Goal: Find specific page/section: Find specific page/section

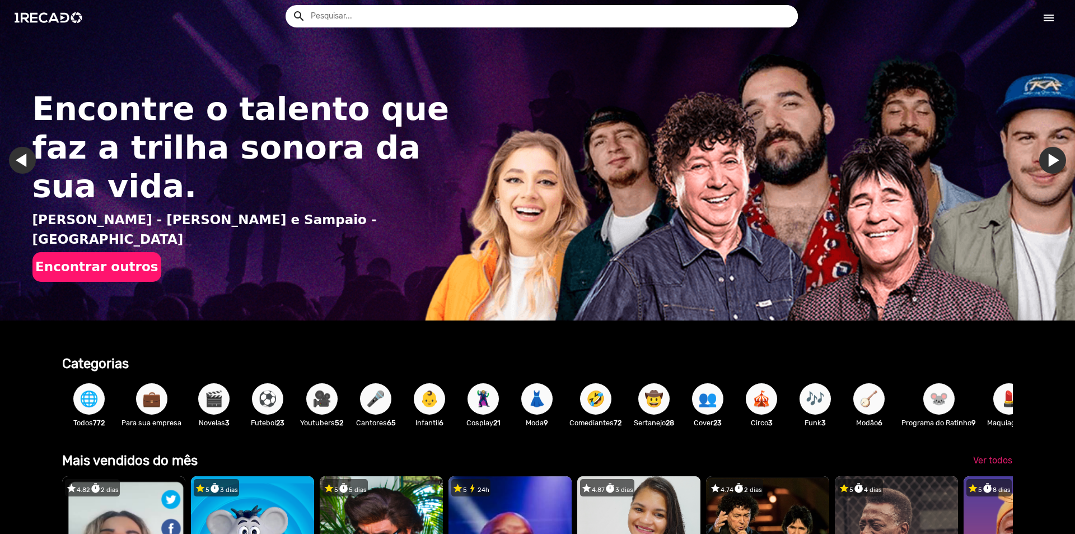
click at [1049, 15] on mat-icon "menu" at bounding box center [1048, 17] width 13 height 13
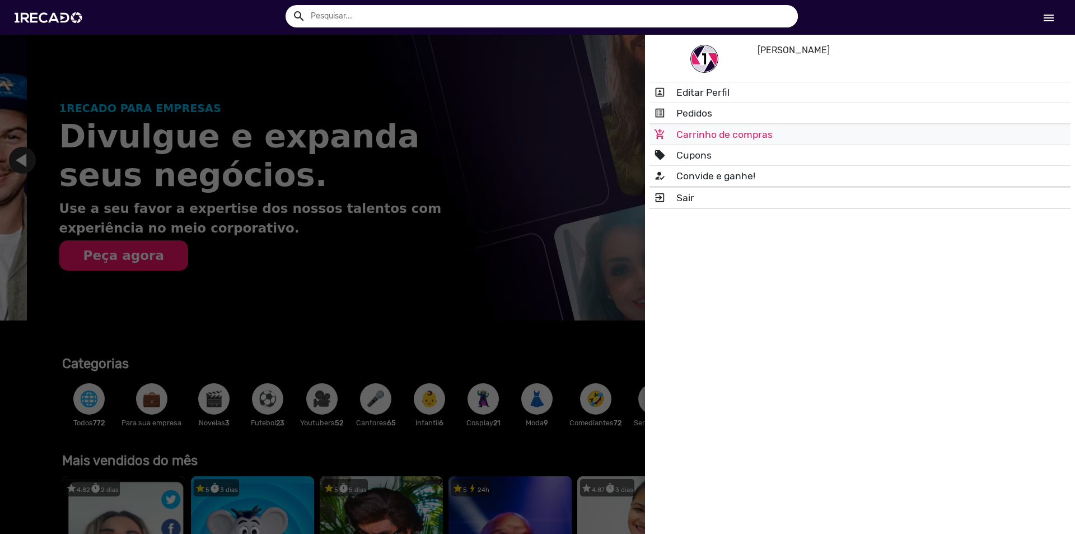
scroll to position [0, 1067]
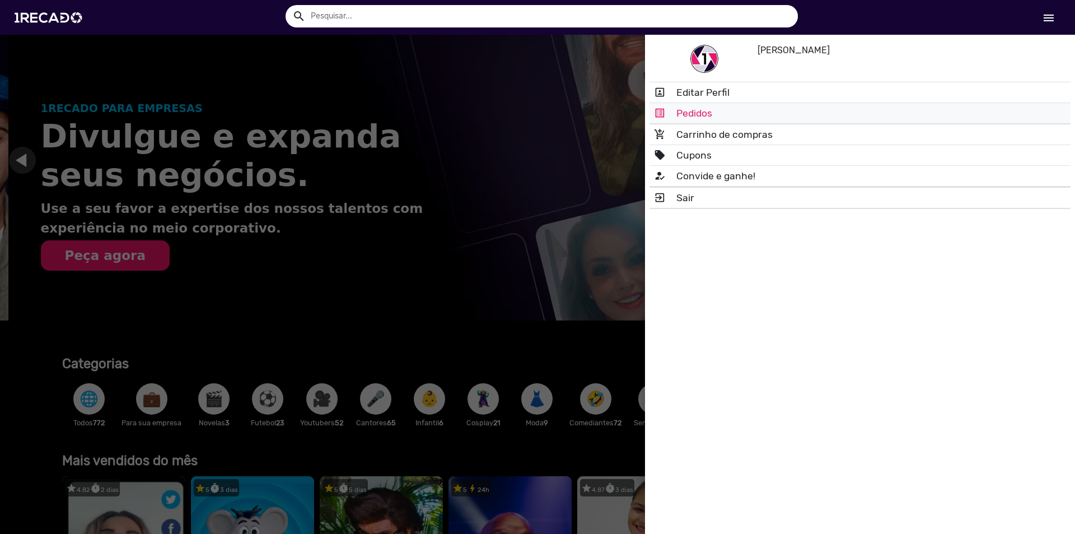
click at [722, 113] on link "list_alt Pedidos" at bounding box center [860, 113] width 421 height 20
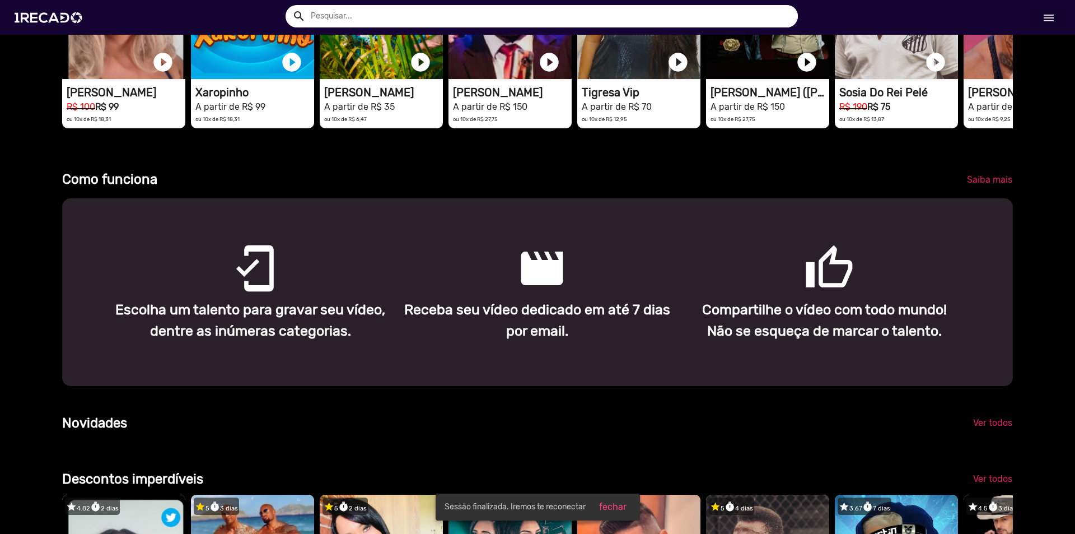
scroll to position [560, 0]
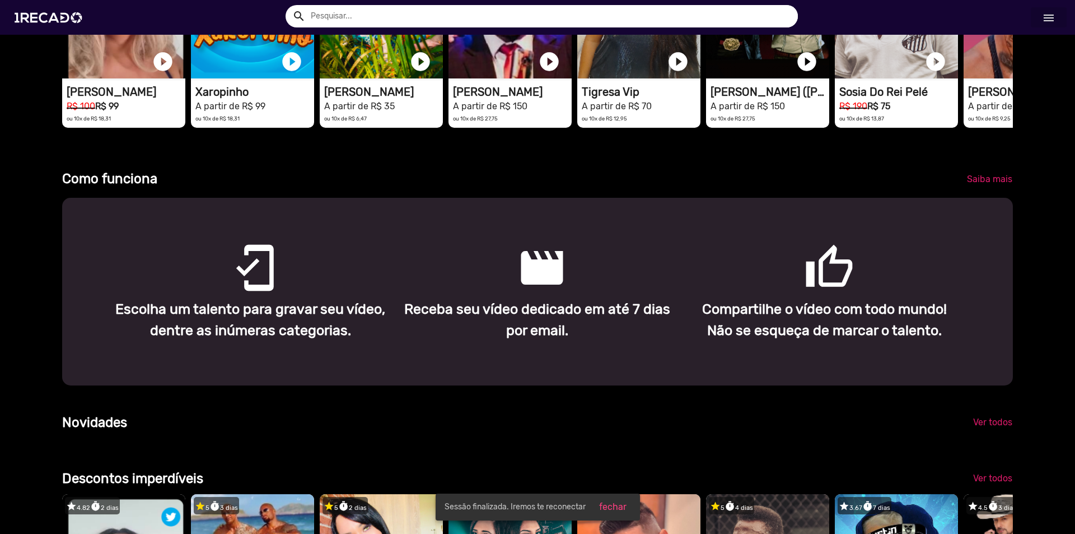
click at [611, 506] on span "fechar" at bounding box center [612, 506] width 27 height 11
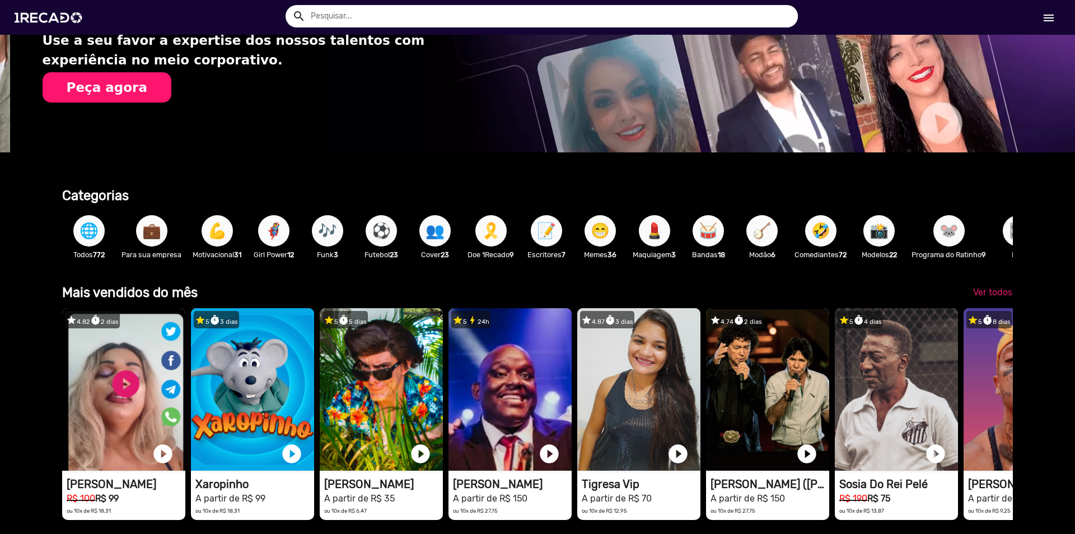
scroll to position [0, 1067]
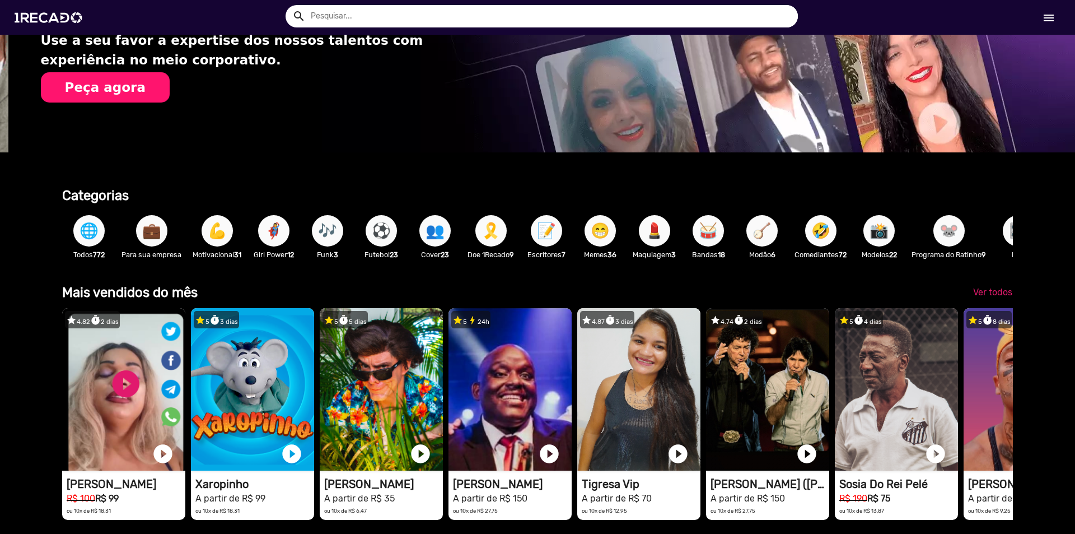
click at [1049, 22] on mat-icon "menu" at bounding box center [1048, 17] width 13 height 13
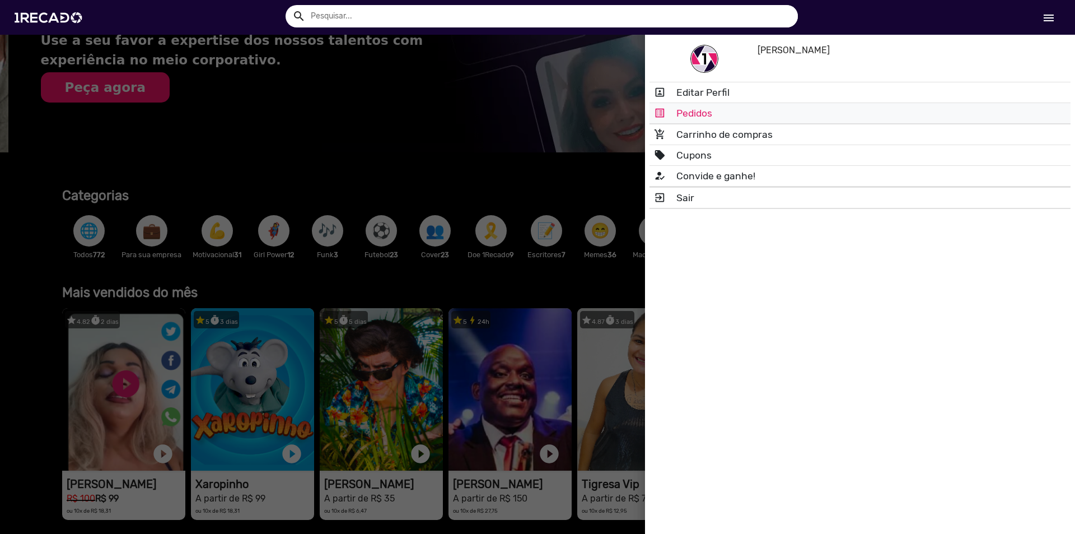
click at [784, 114] on link "list_alt Pedidos" at bounding box center [860, 113] width 421 height 20
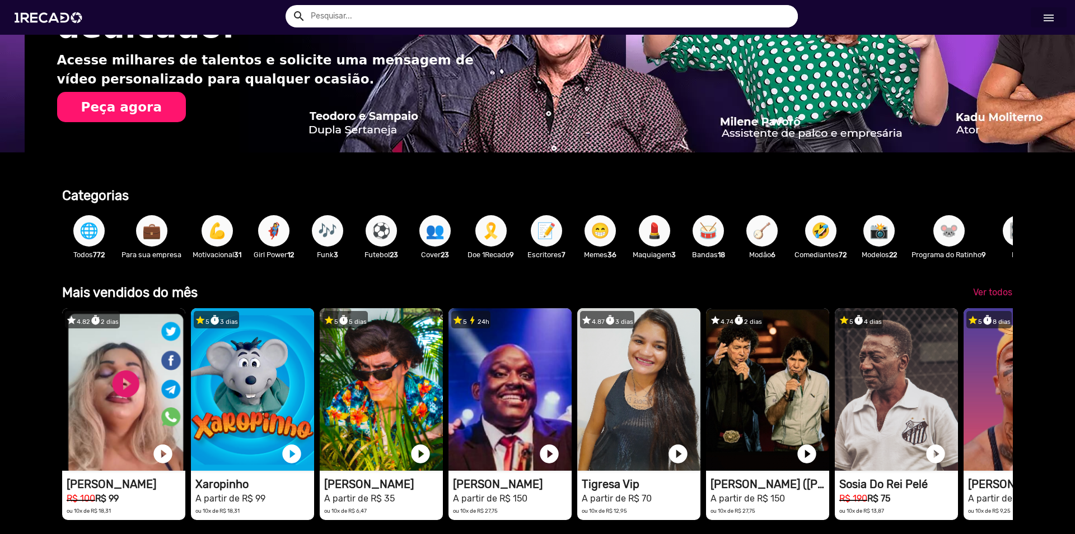
scroll to position [0, 2134]
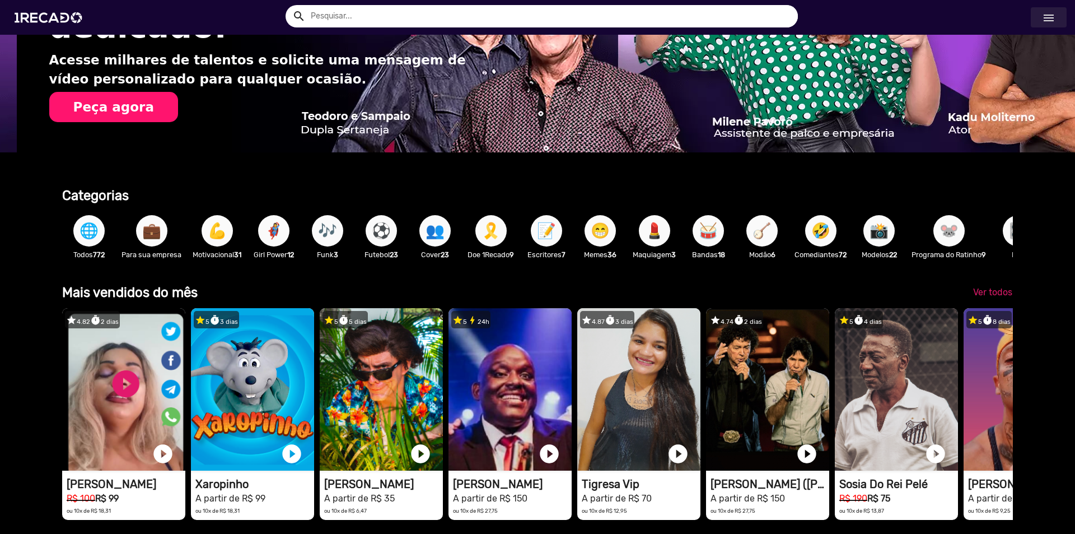
click at [1041, 17] on link "menu" at bounding box center [1049, 17] width 36 height 20
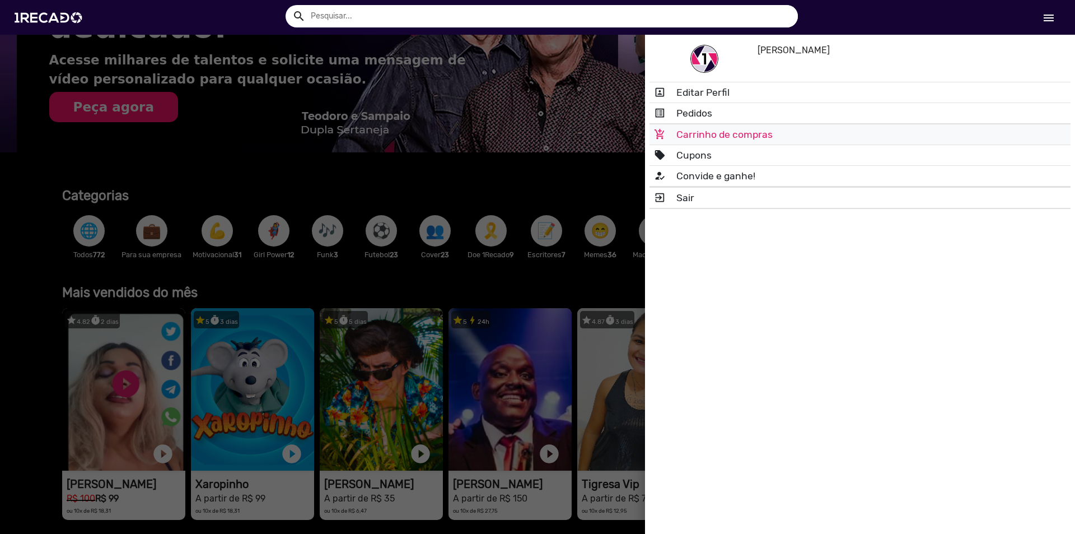
click at [790, 136] on link "add_shopping_cart Carrinho de compras" at bounding box center [860, 134] width 421 height 20
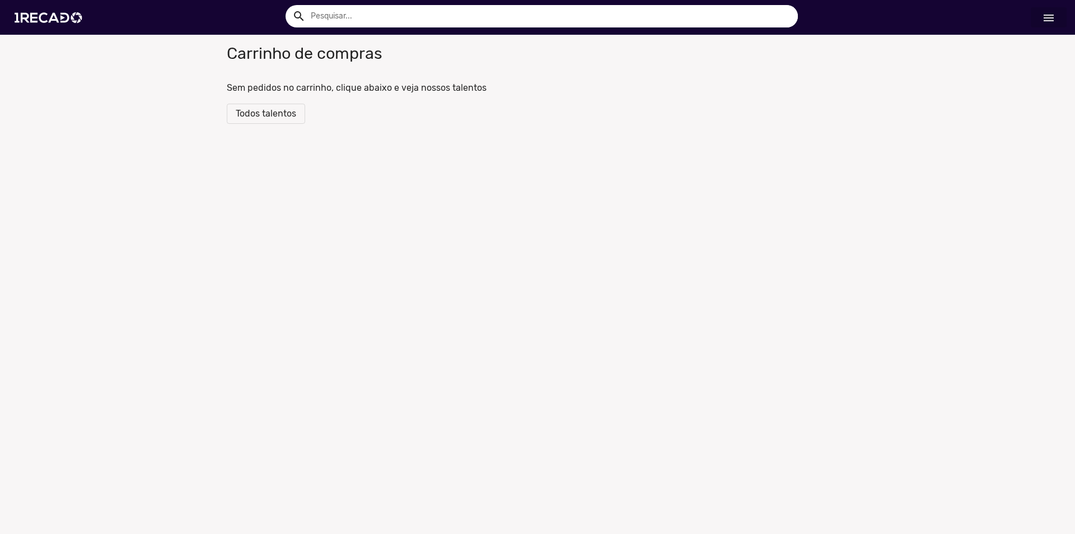
click at [1048, 23] on mat-icon "menu" at bounding box center [1048, 17] width 13 height 13
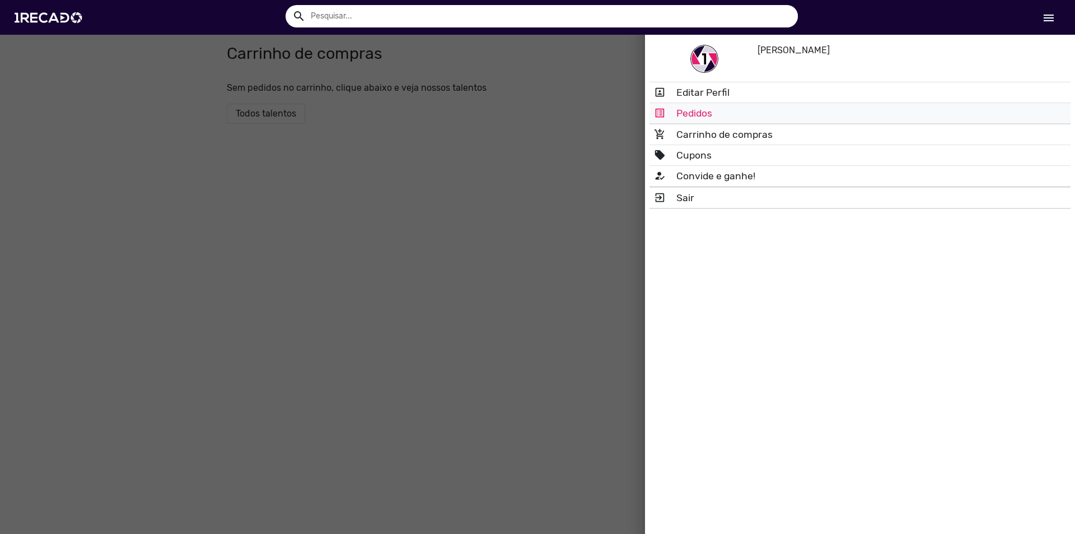
click at [848, 113] on link "list_alt Pedidos" at bounding box center [860, 113] width 421 height 20
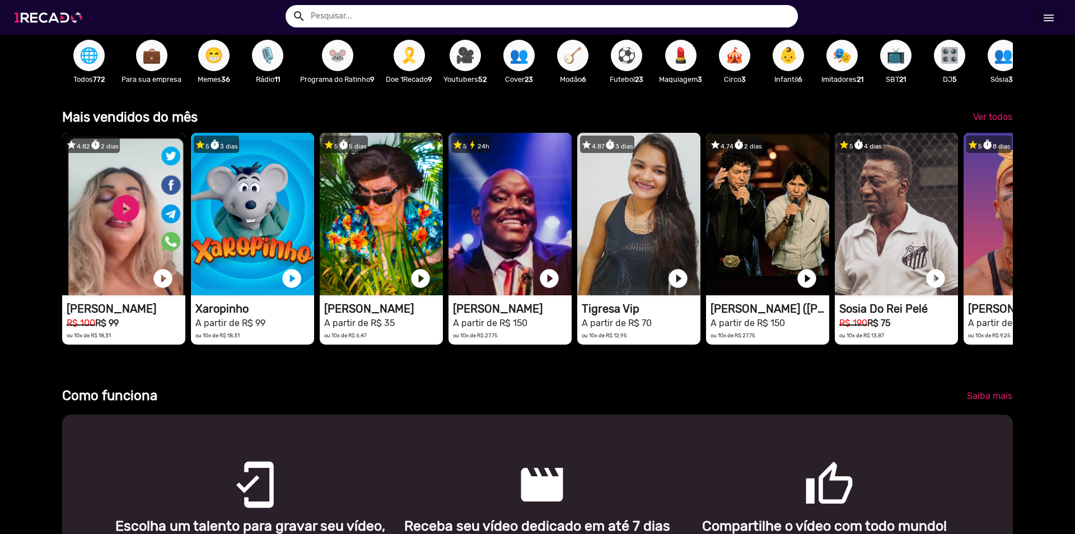
scroll to position [392, 0]
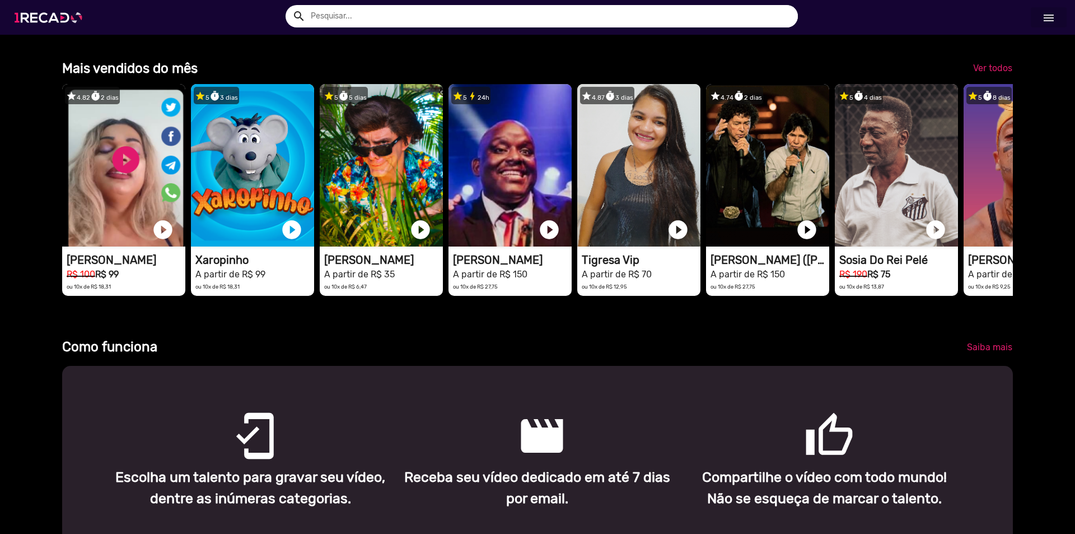
click at [34, 17] on img at bounding box center [50, 18] width 85 height 48
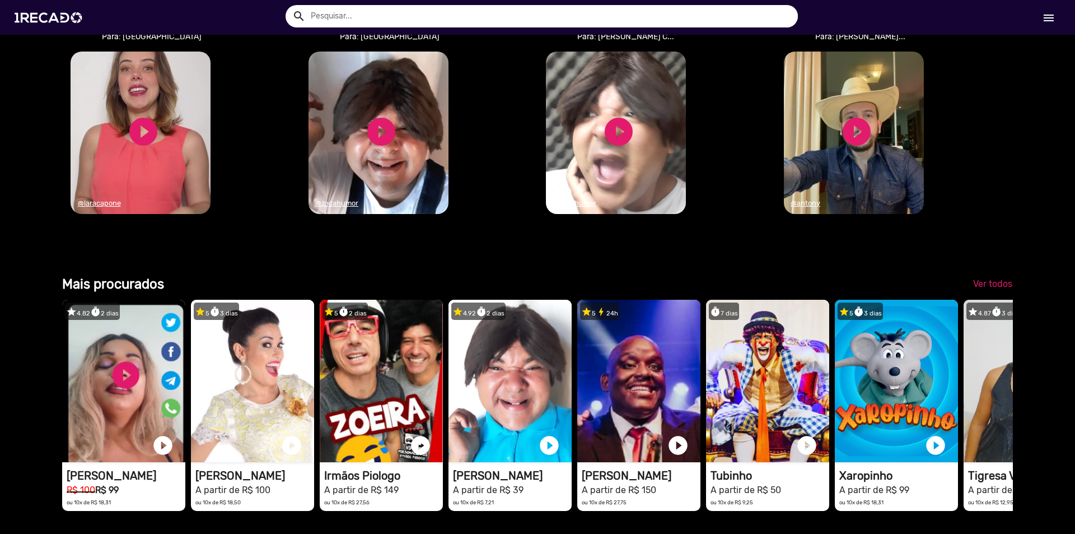
scroll to position [1568, 0]
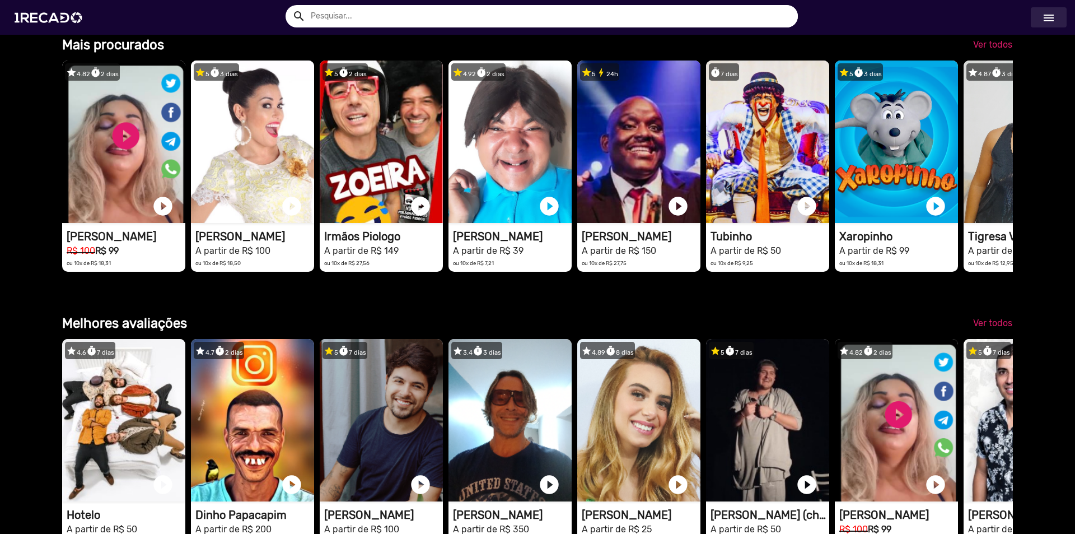
click at [1037, 16] on link "menu" at bounding box center [1049, 17] width 36 height 20
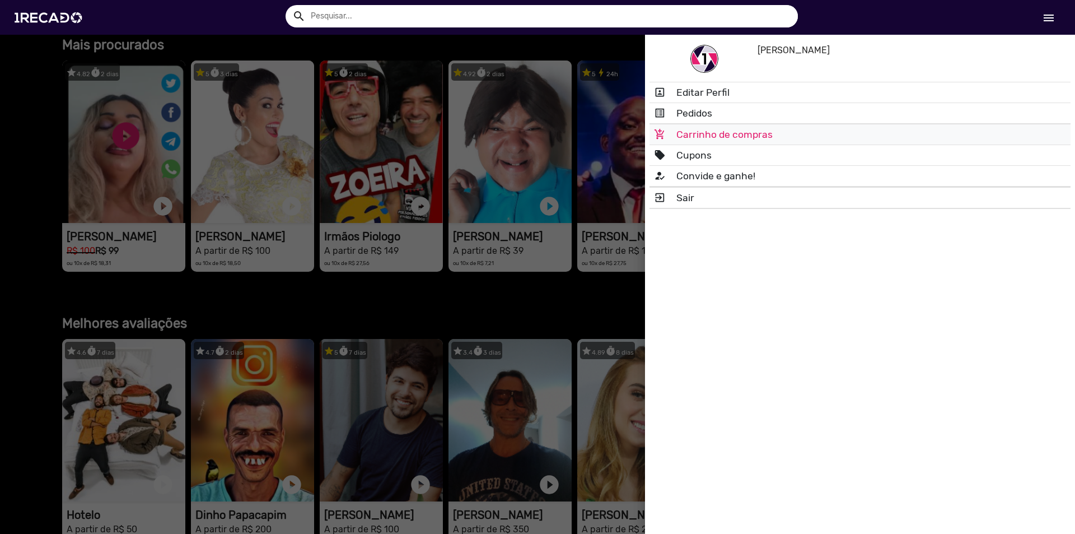
scroll to position [0, 2134]
click at [748, 117] on link "list_alt Pedidos" at bounding box center [860, 113] width 421 height 20
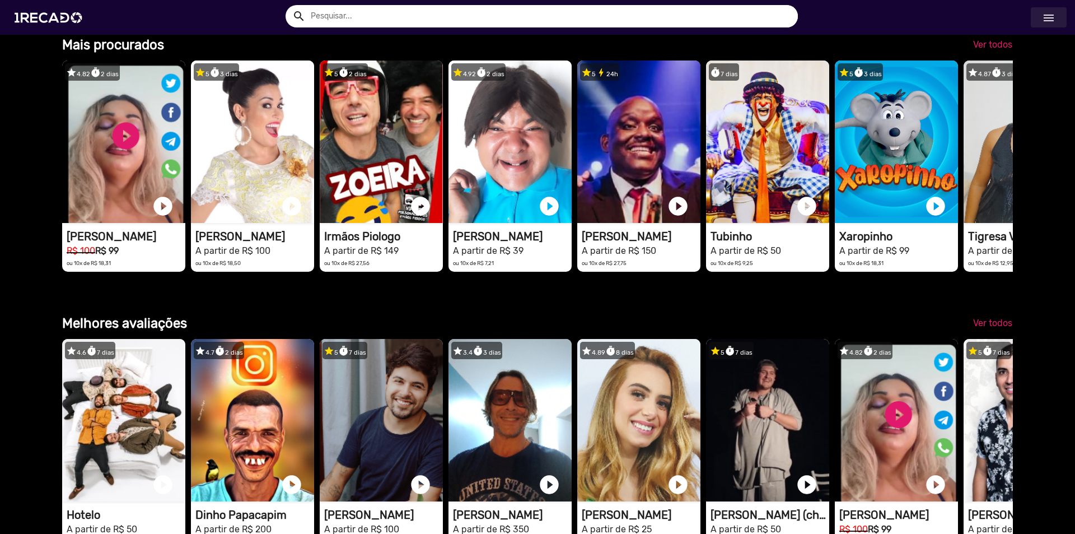
click at [1049, 17] on mat-icon "menu" at bounding box center [1048, 17] width 13 height 13
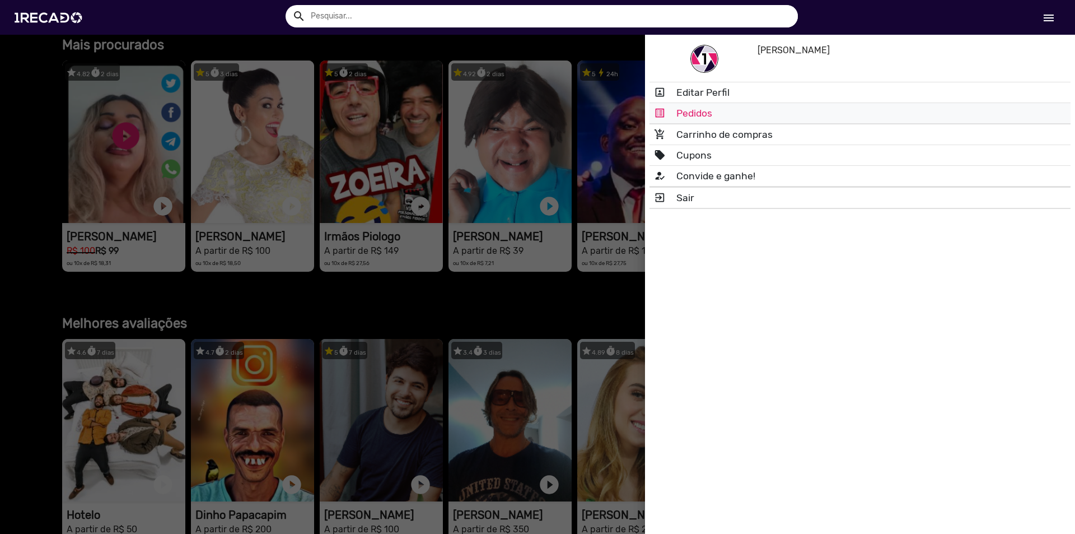
scroll to position [0, 3201]
click at [707, 58] on img at bounding box center [705, 59] width 28 height 28
drag, startPoint x: 806, startPoint y: 50, endPoint x: 788, endPoint y: 50, distance: 17.9
click at [805, 50] on h5 "[PERSON_NAME]" at bounding box center [898, 50] width 281 height 11
click at [786, 50] on h5 "[PERSON_NAME]" at bounding box center [898, 50] width 281 height 11
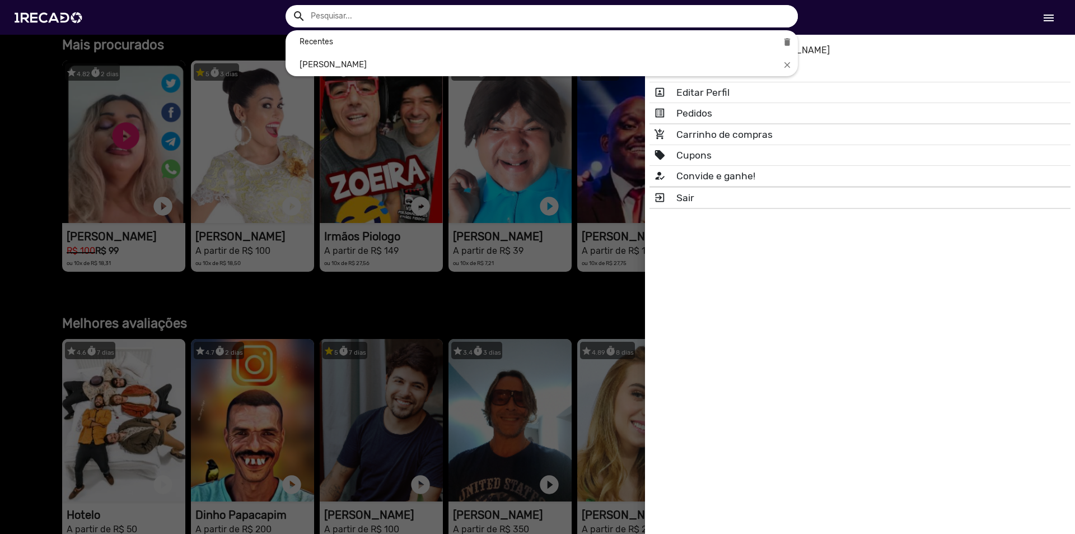
click at [576, 15] on input "text" at bounding box center [550, 16] width 496 height 22
drag, startPoint x: 369, startPoint y: 36, endPoint x: 314, endPoint y: 38, distance: 54.9
click at [364, 38] on div "Recentes" at bounding box center [542, 41] width 484 height 11
drag, startPoint x: 302, startPoint y: 39, endPoint x: 309, endPoint y: 43, distance: 7.8
click at [306, 41] on div "Recentes" at bounding box center [542, 41] width 484 height 11
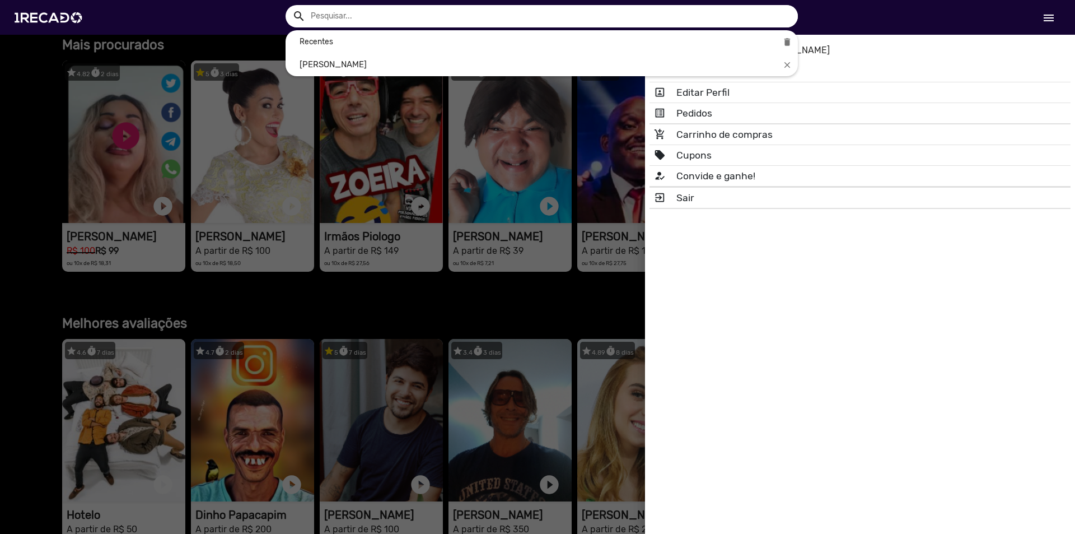
scroll to position [0, 0]
click at [309, 43] on div "Recentes" at bounding box center [542, 41] width 484 height 11
click at [736, 41] on div "Recentes" at bounding box center [542, 41] width 484 height 11
click at [605, 21] on input "text" at bounding box center [550, 16] width 496 height 22
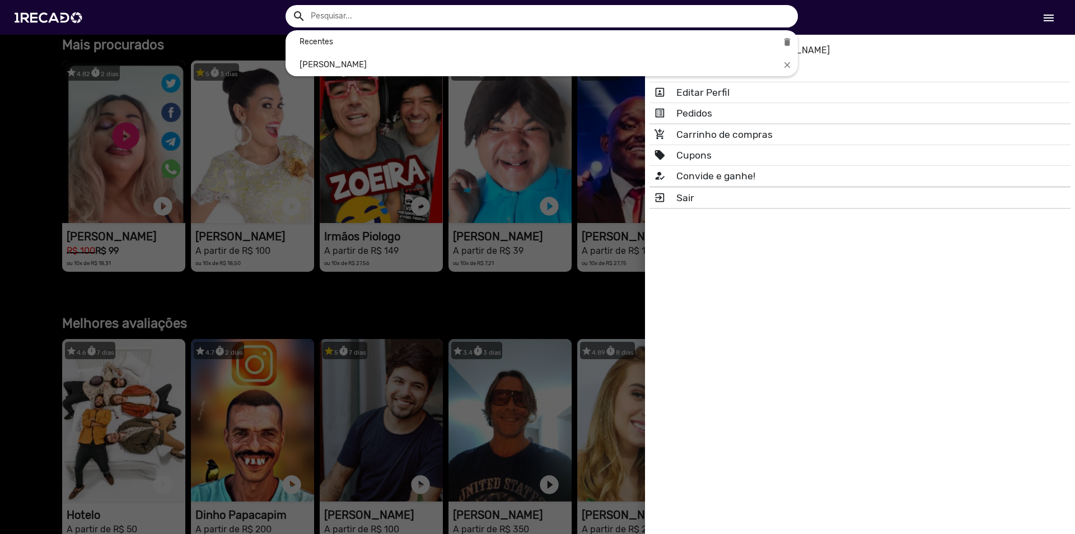
drag, startPoint x: 293, startPoint y: 356, endPoint x: 302, endPoint y: 356, distance: 9.0
click at [295, 356] on div at bounding box center [537, 267] width 1075 height 534
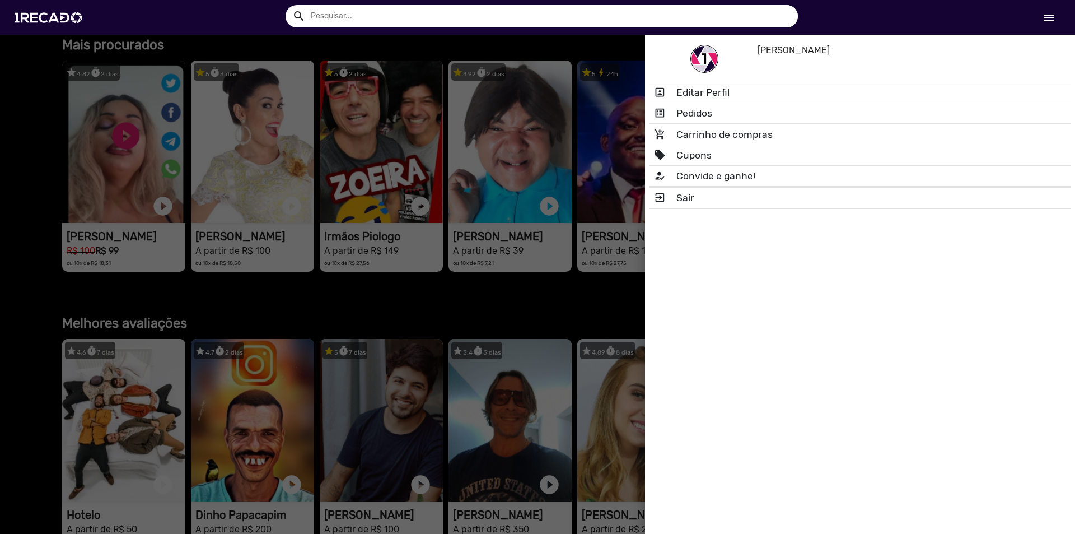
scroll to position [0, 1067]
click at [314, 347] on div at bounding box center [537, 267] width 1075 height 534
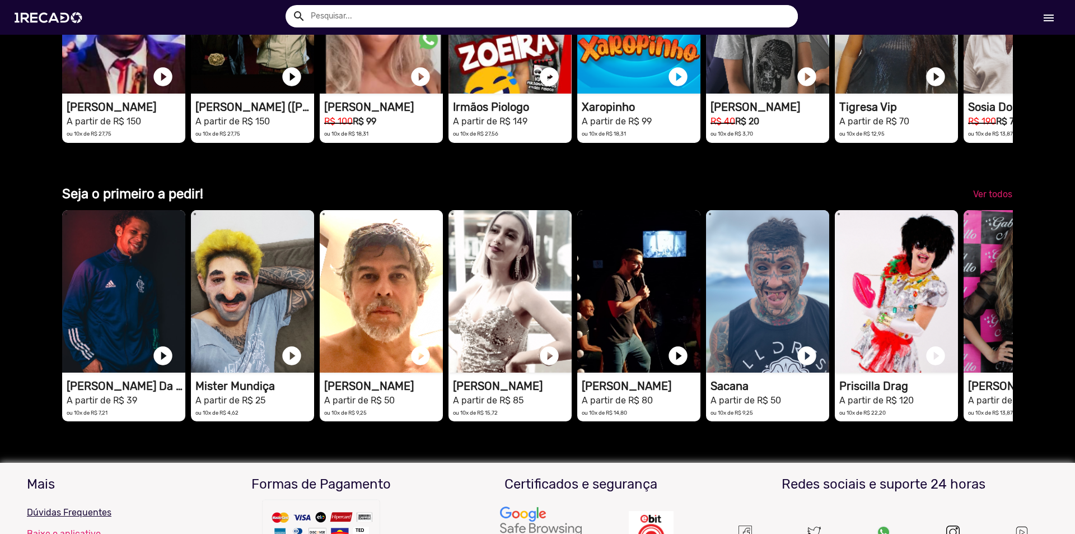
scroll to position [0, 0]
